Goal: Unclear: Unclear

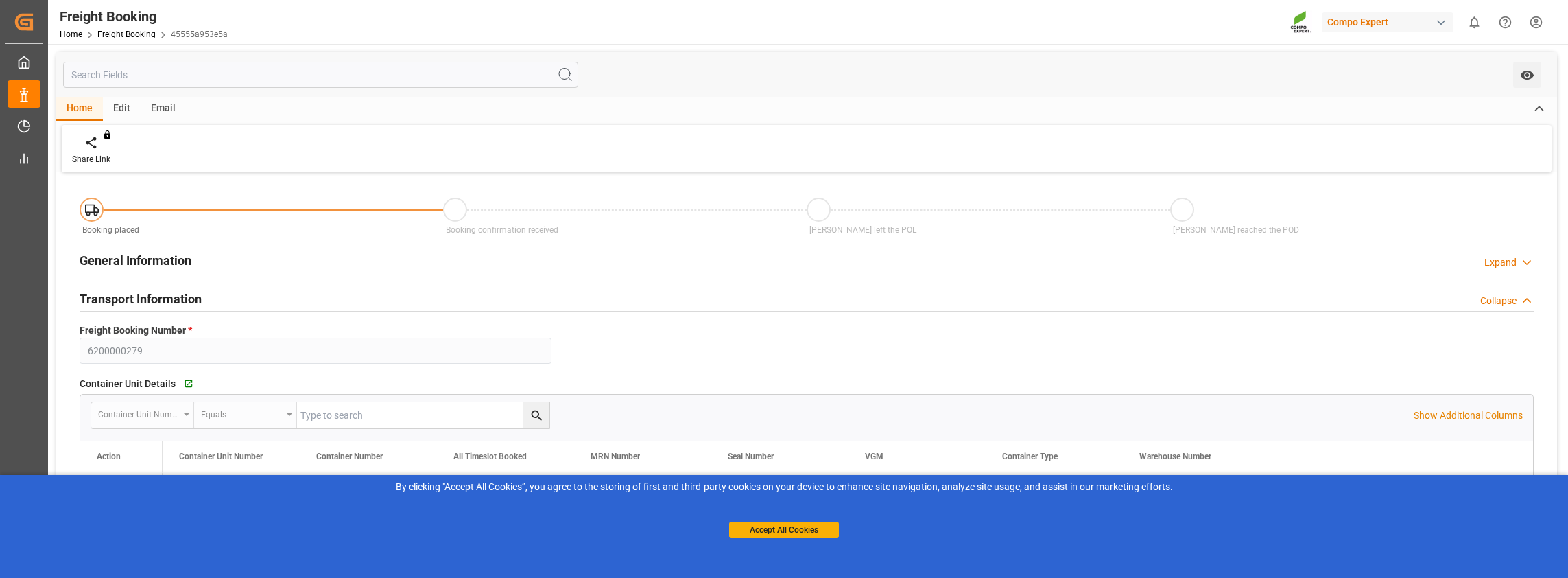
scroll to position [38, 0]
